Goal: Transaction & Acquisition: Purchase product/service

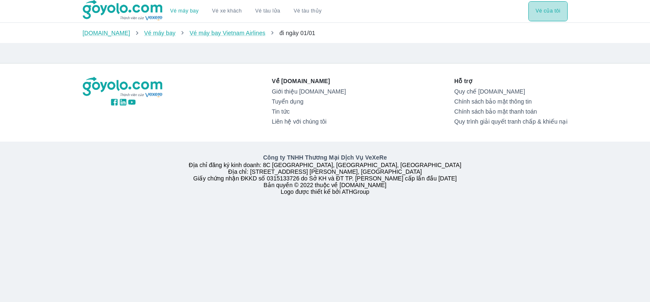
click at [541, 8] on button "Vé của tôi" at bounding box center [547, 11] width 39 height 20
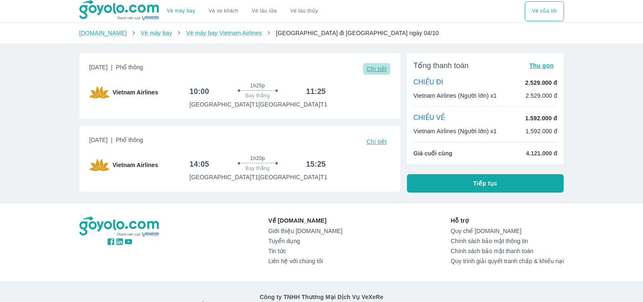
click at [375, 66] on span "Chi tiết" at bounding box center [376, 69] width 20 height 7
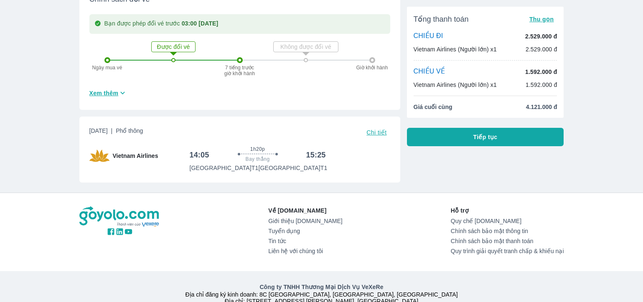
scroll to position [418, 0]
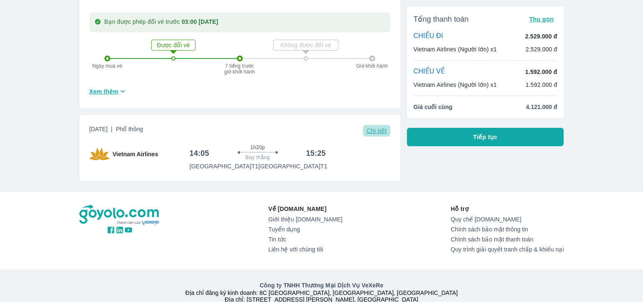
click at [374, 134] on span "Chi tiết" at bounding box center [376, 130] width 20 height 7
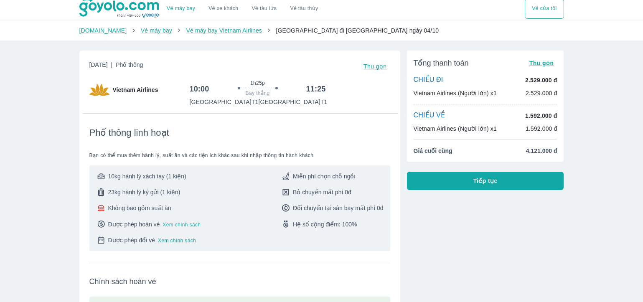
scroll to position [0, 0]
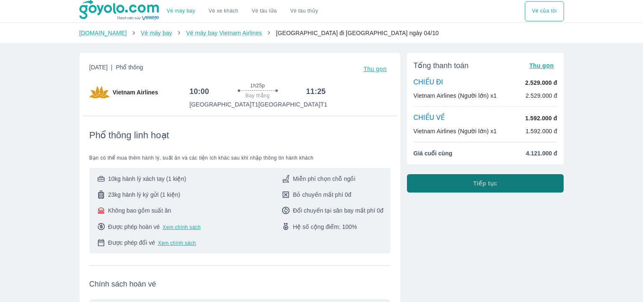
click at [458, 191] on button "Tiếp tục" at bounding box center [485, 183] width 157 height 18
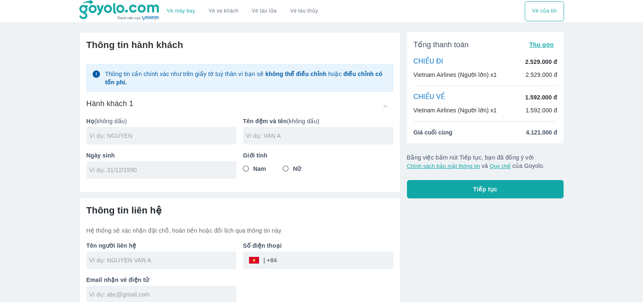
click at [147, 135] on input "text" at bounding box center [162, 136] width 147 height 8
type input "LE"
click at [297, 139] on input "text" at bounding box center [319, 136] width 147 height 8
type input "THI THANH THAO"
click at [96, 174] on input "tel" at bounding box center [158, 170] width 139 height 8
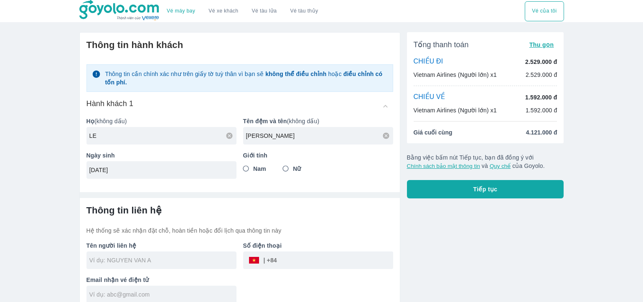
type input "15/08/1996"
click at [289, 166] on input "Nữ" at bounding box center [285, 168] width 15 height 15
radio input "true"
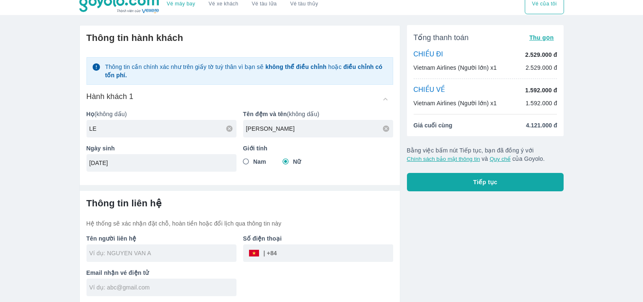
scroll to position [9, 0]
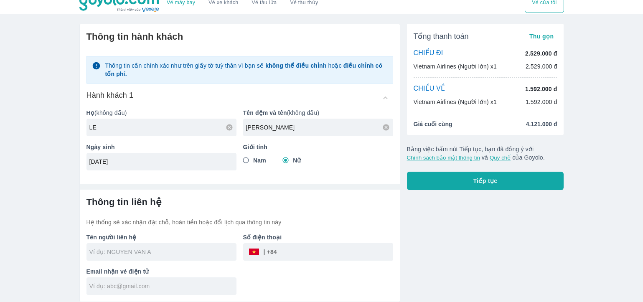
click at [150, 254] on input "text" at bounding box center [162, 252] width 147 height 8
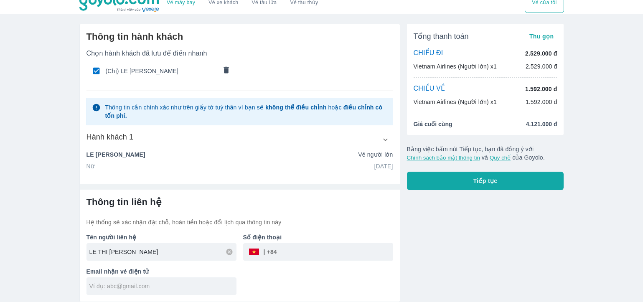
type input "LE THI THANH THAO"
click at [289, 252] on input "tel" at bounding box center [335, 252] width 116 height 20
type input "888911169"
click at [160, 285] on input "text" at bounding box center [162, 286] width 147 height 8
type input "nguyenanhtuanyknb93@gmail.com"
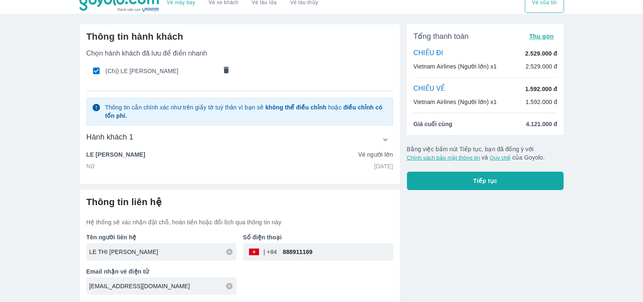
click at [500, 184] on button "Tiếp tục" at bounding box center [485, 181] width 157 height 18
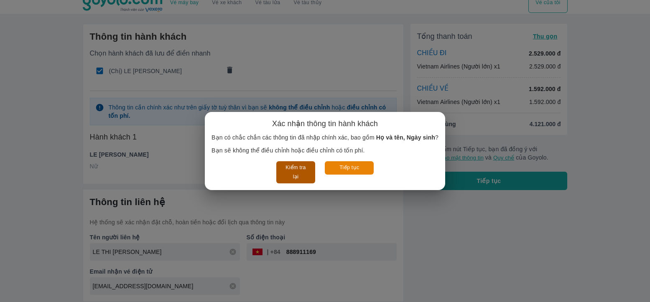
click at [305, 171] on button "Kiểm tra lại" at bounding box center [295, 172] width 39 height 22
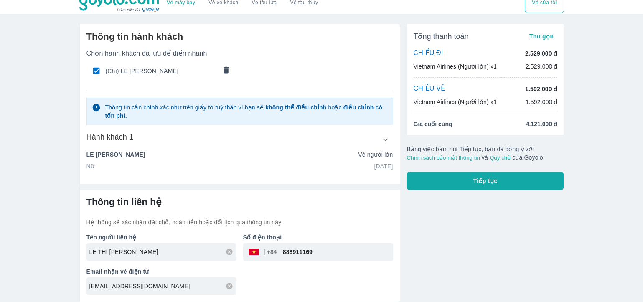
click at [387, 139] on icon "button" at bounding box center [385, 139] width 5 height 3
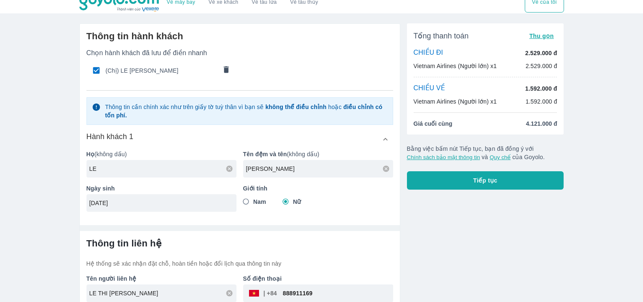
click at [387, 139] on icon "button" at bounding box center [385, 139] width 9 height 9
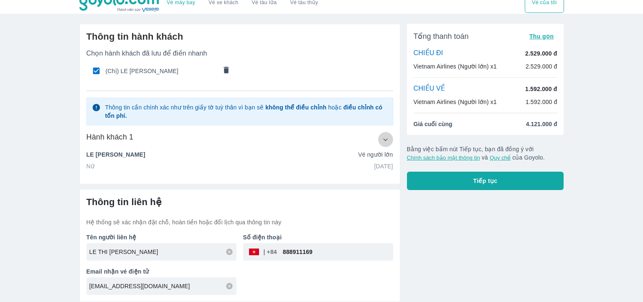
click at [387, 139] on icon "button" at bounding box center [385, 139] width 5 height 3
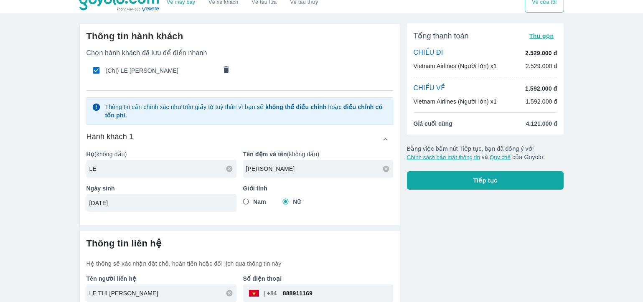
click at [387, 139] on icon "button" at bounding box center [385, 139] width 9 height 9
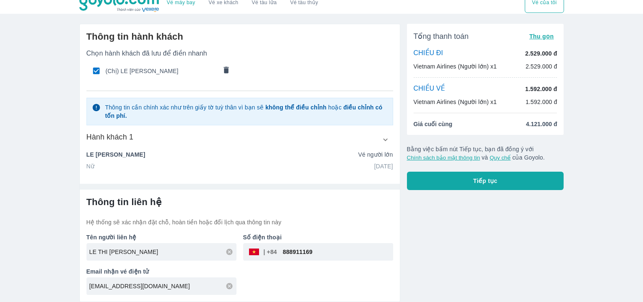
click at [456, 185] on button "Tiếp tục" at bounding box center [485, 181] width 157 height 18
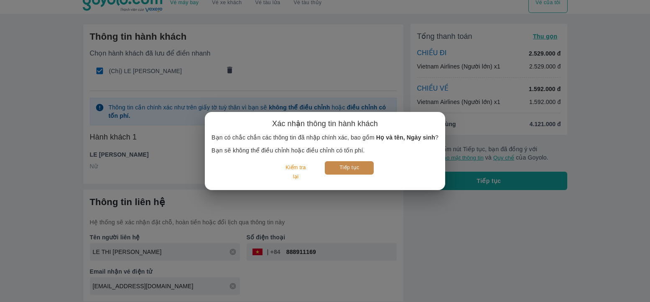
click at [340, 169] on button "Tiếp tục" at bounding box center [349, 167] width 49 height 13
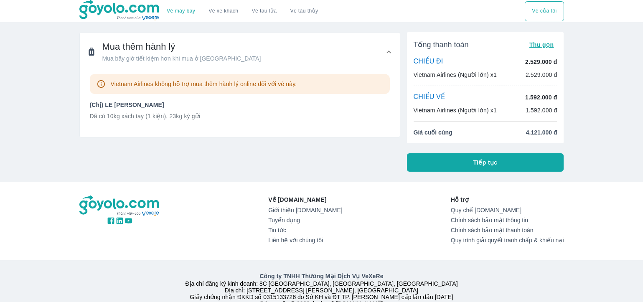
click at [460, 164] on button "Tiếp tục" at bounding box center [485, 162] width 157 height 18
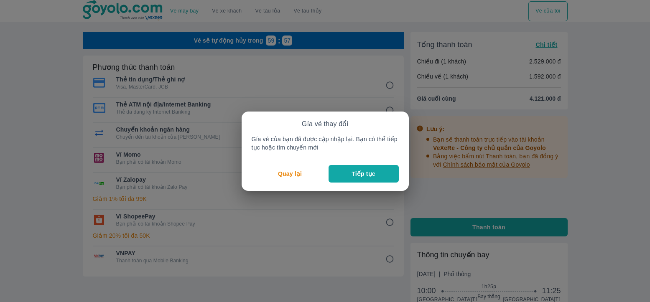
click at [364, 170] on p "Tiếp tục" at bounding box center [362, 174] width 23 height 8
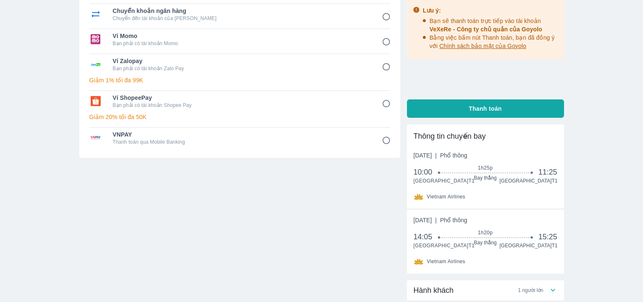
scroll to position [17, 0]
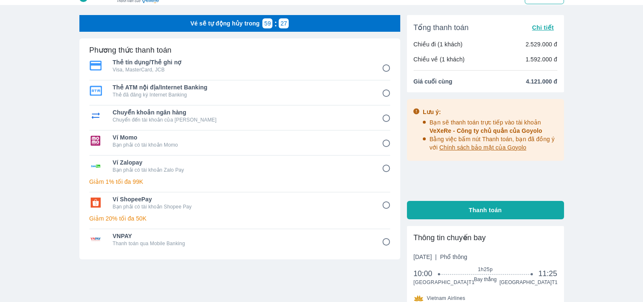
click at [219, 89] on span "Thẻ ATM nội địa/Internet Banking" at bounding box center [241, 87] width 257 height 8
radio input "true"
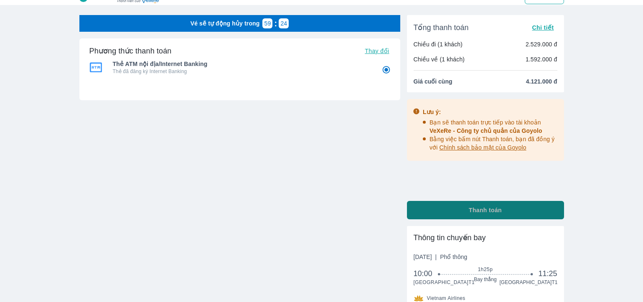
click at [460, 205] on button "Thanh toán" at bounding box center [485, 210] width 157 height 18
radio input "false"
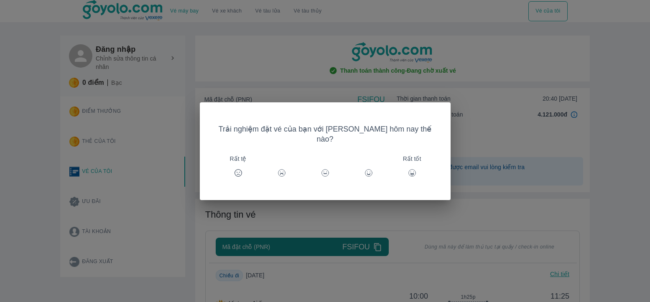
click at [430, 206] on div "Trải nghiệm đặt vé của bạn với [PERSON_NAME] hôm nay thế nào? Rất tệ Rất tốt" at bounding box center [325, 151] width 650 height 302
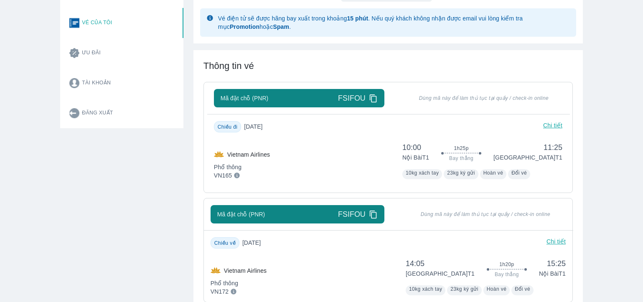
scroll to position [107, 0]
